Goal: Task Accomplishment & Management: Use online tool/utility

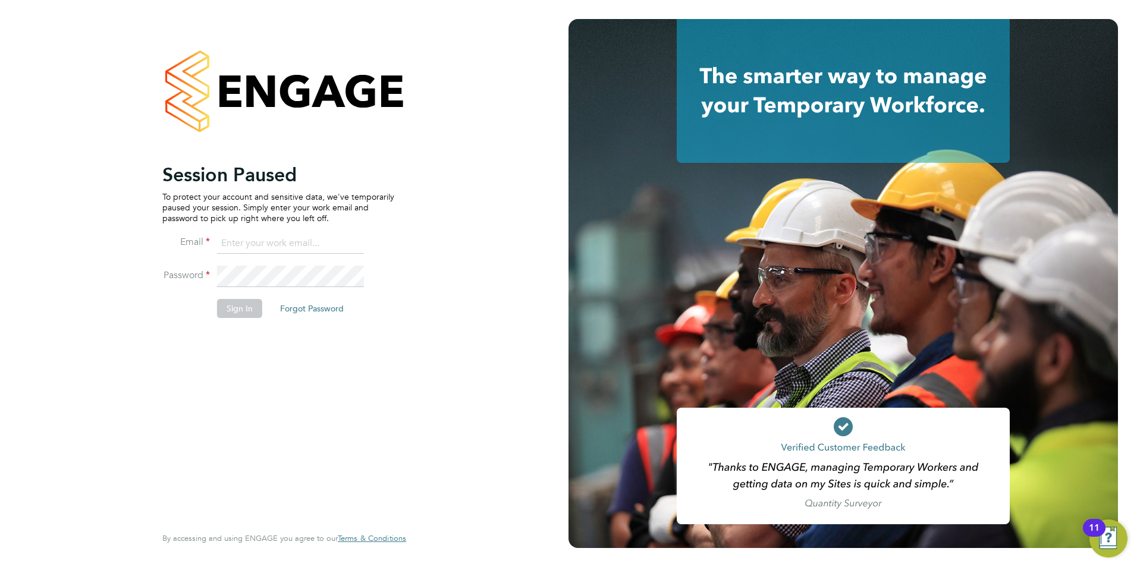
click at [314, 244] on input at bounding box center [290, 243] width 147 height 21
type input "daniel.gwynn@prsjobs.com"
click at [238, 314] on button "Sign In" at bounding box center [239, 308] width 45 height 19
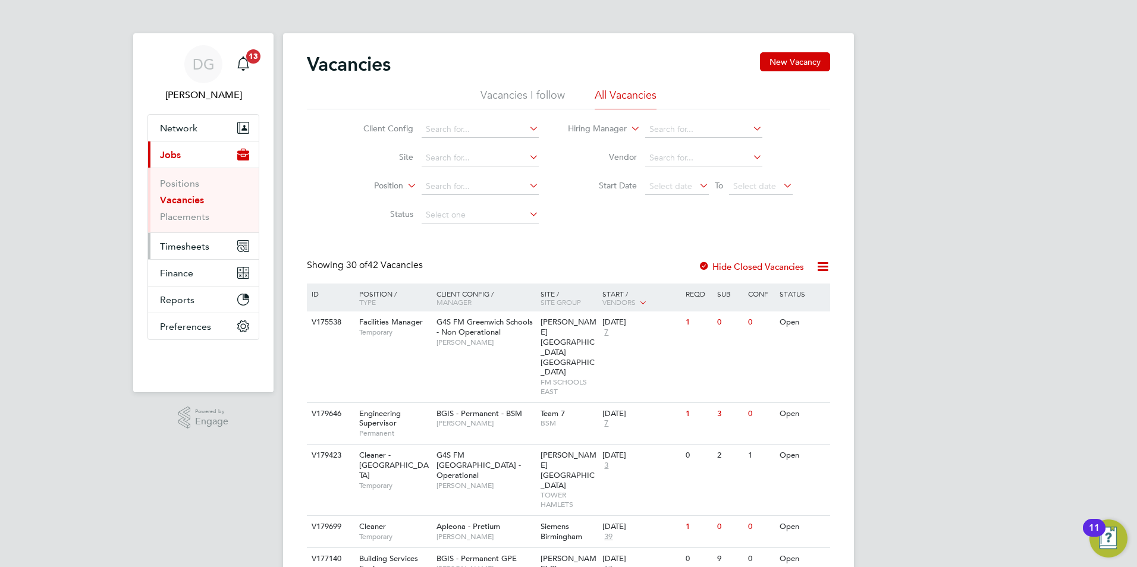
click at [177, 249] on span "Timesheets" at bounding box center [184, 246] width 49 height 11
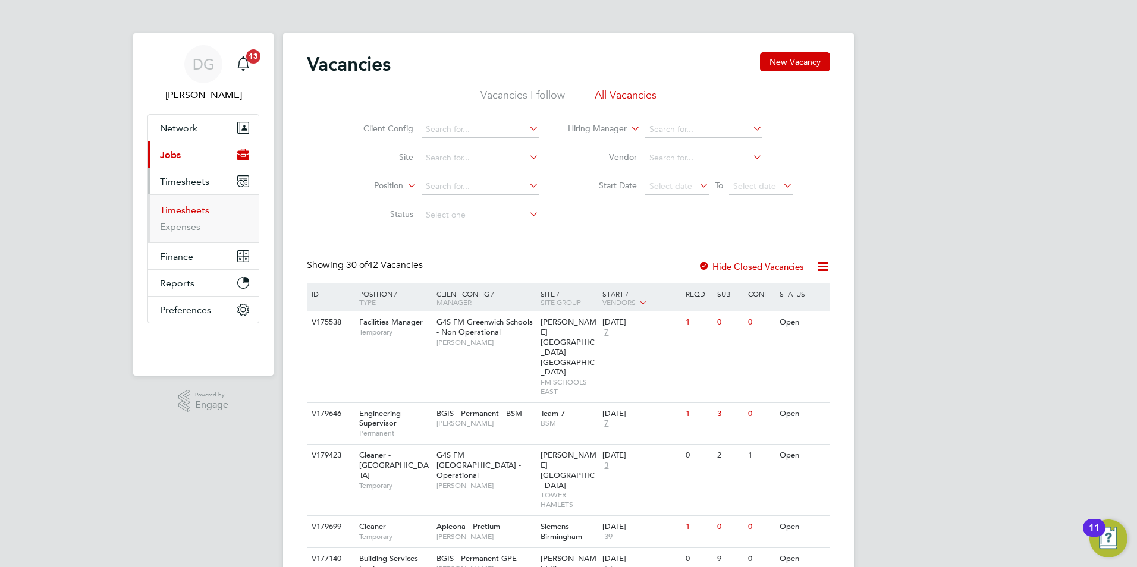
click at [185, 211] on link "Timesheets" at bounding box center [184, 210] width 49 height 11
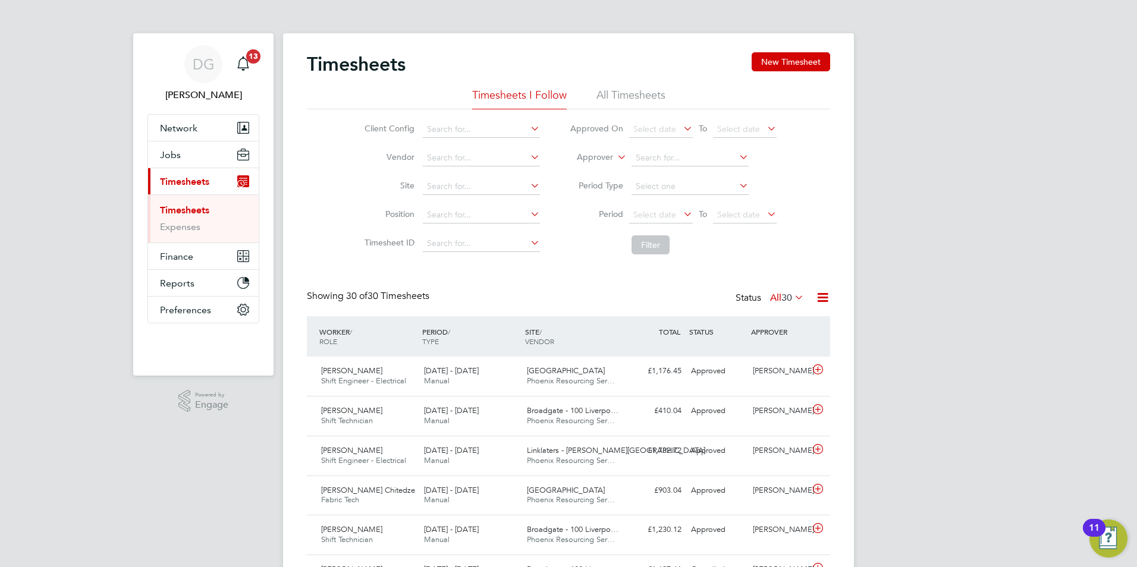
click at [622, 92] on li "All Timesheets" at bounding box center [630, 98] width 69 height 21
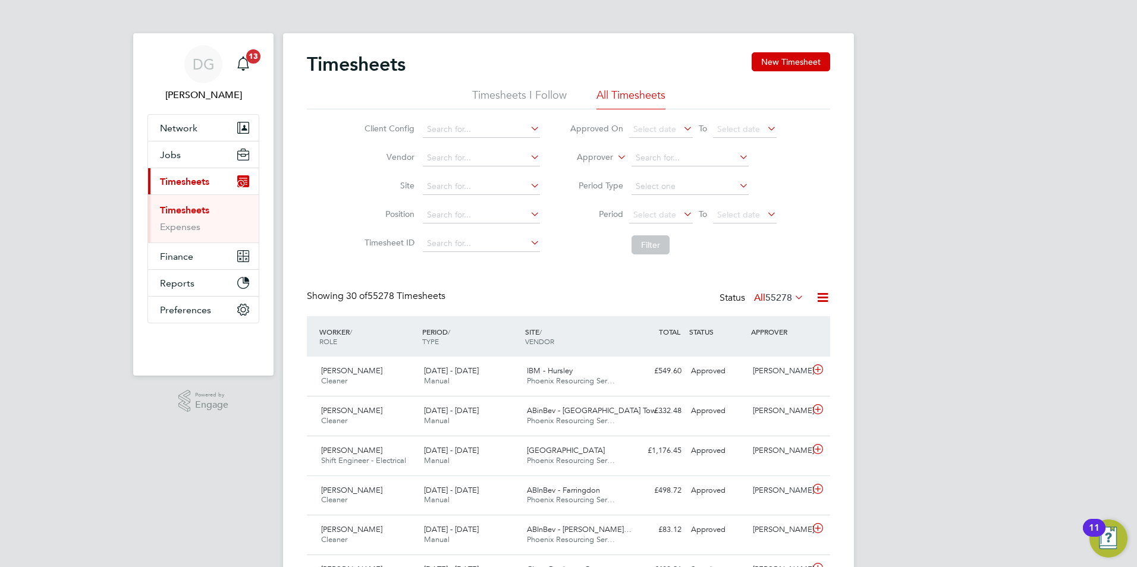
click at [512, 94] on li "Timesheets I Follow" at bounding box center [519, 98] width 95 height 21
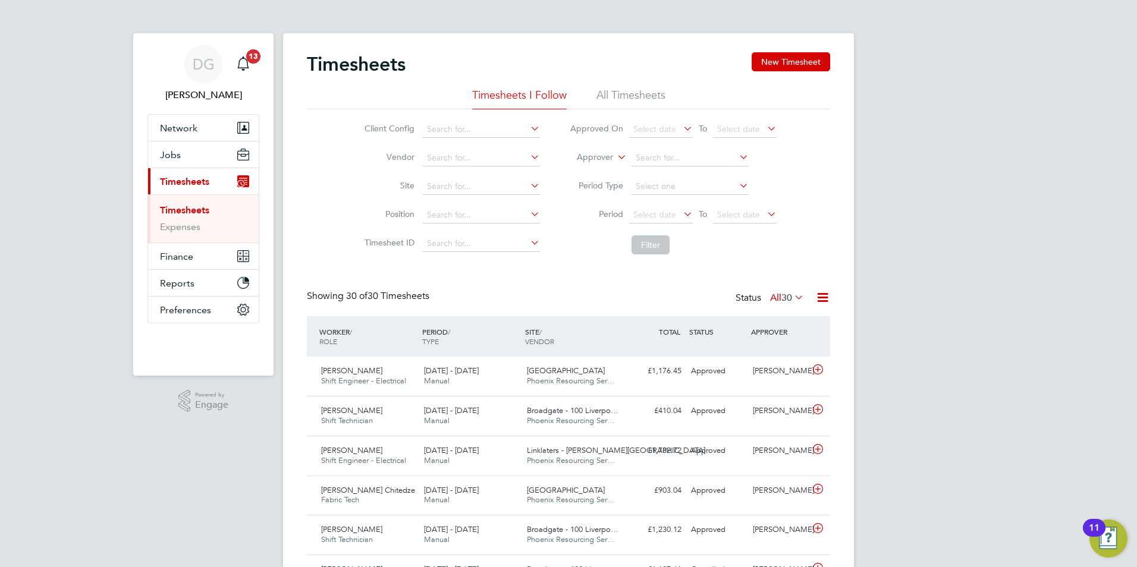
click at [619, 146] on li "Approver" at bounding box center [673, 158] width 237 height 29
click at [615, 152] on icon at bounding box center [615, 154] width 0 height 11
click at [600, 168] on li "Worker" at bounding box center [583, 170] width 59 height 15
click at [609, 99] on li "All Timesheets" at bounding box center [630, 98] width 69 height 21
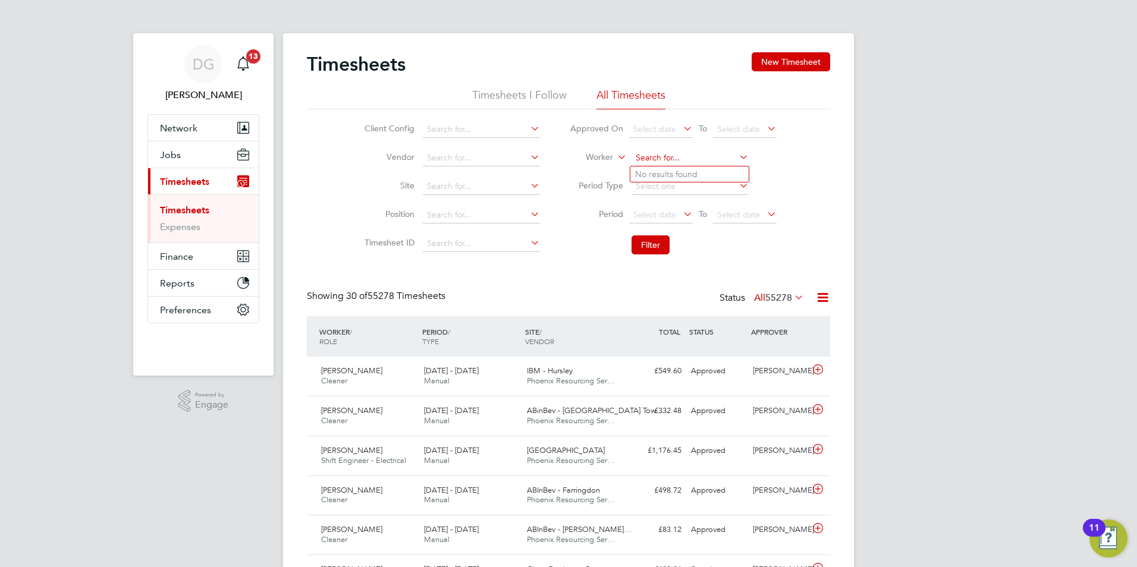
click at [668, 158] on input at bounding box center [689, 158] width 117 height 17
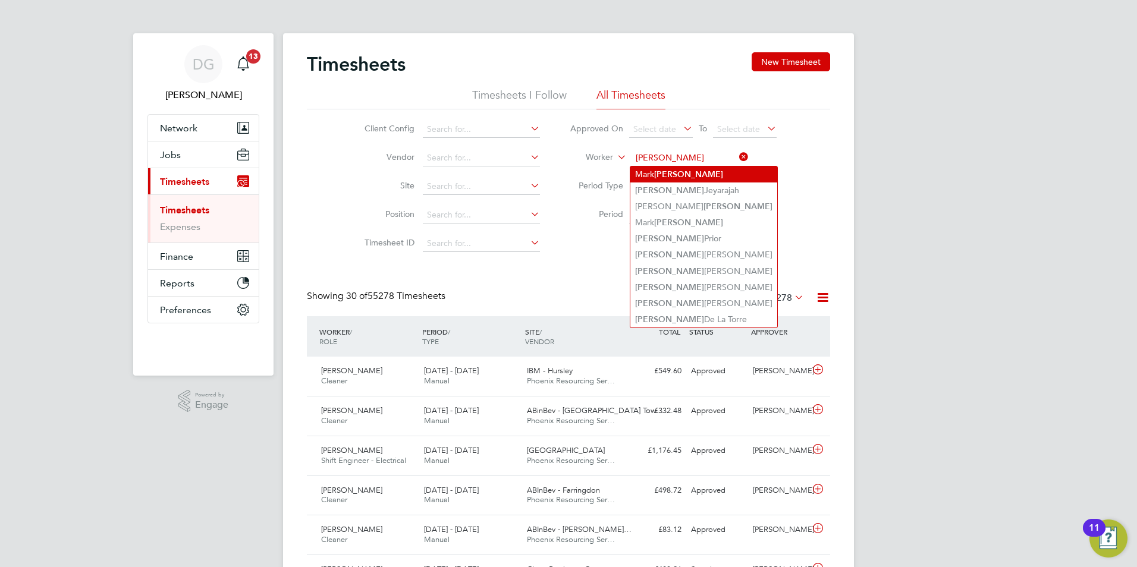
type input "[PERSON_NAME]"
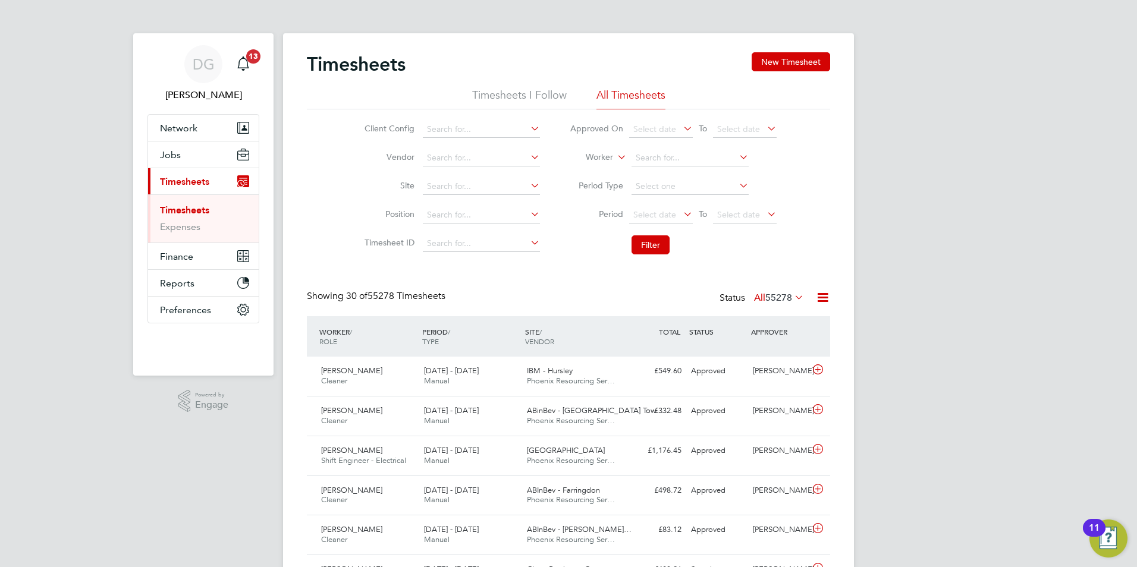
click at [662, 158] on input at bounding box center [689, 158] width 117 height 17
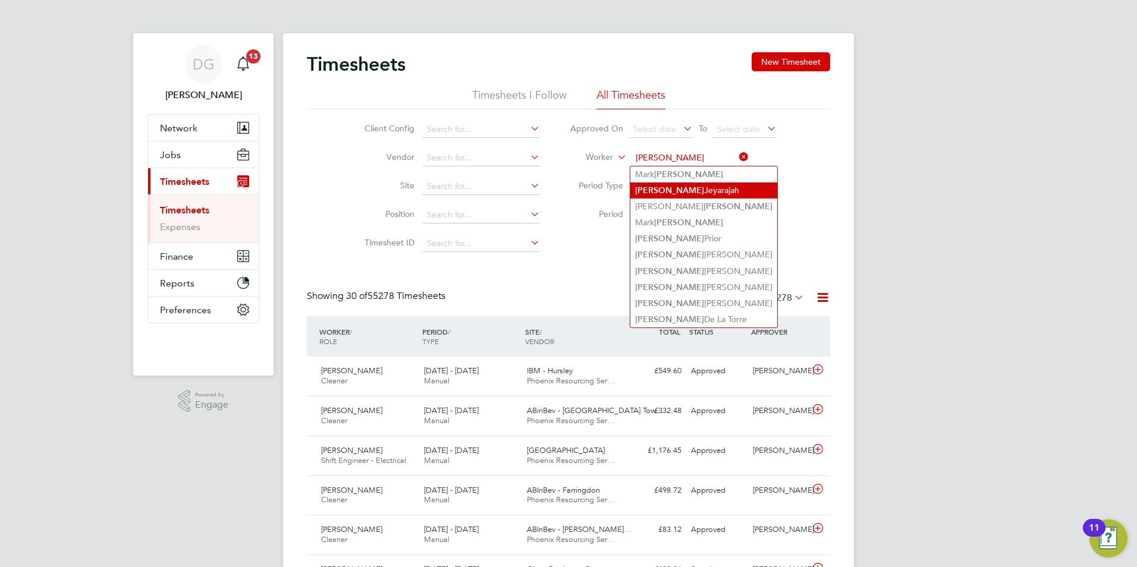
click at [673, 190] on li "[PERSON_NAME]" at bounding box center [703, 191] width 147 height 16
type input "[PERSON_NAME]"
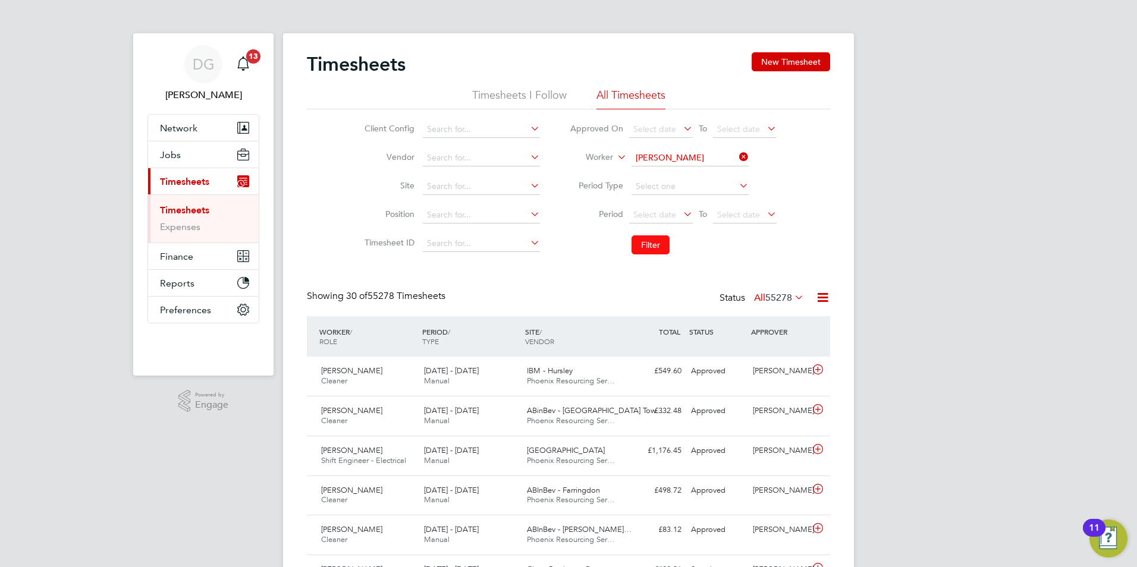
click at [665, 247] on button "Filter" at bounding box center [650, 244] width 38 height 19
